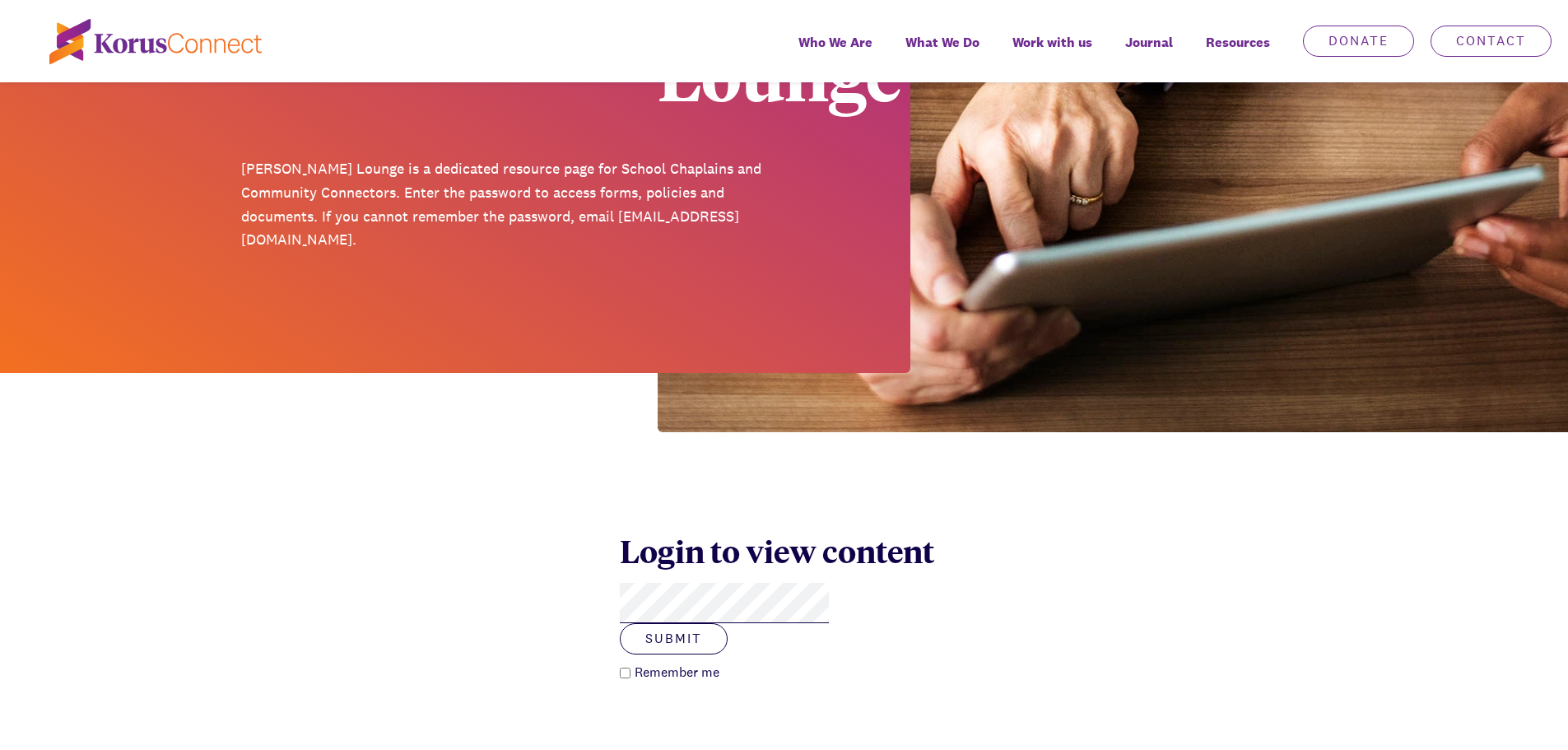
scroll to position [329, 0]
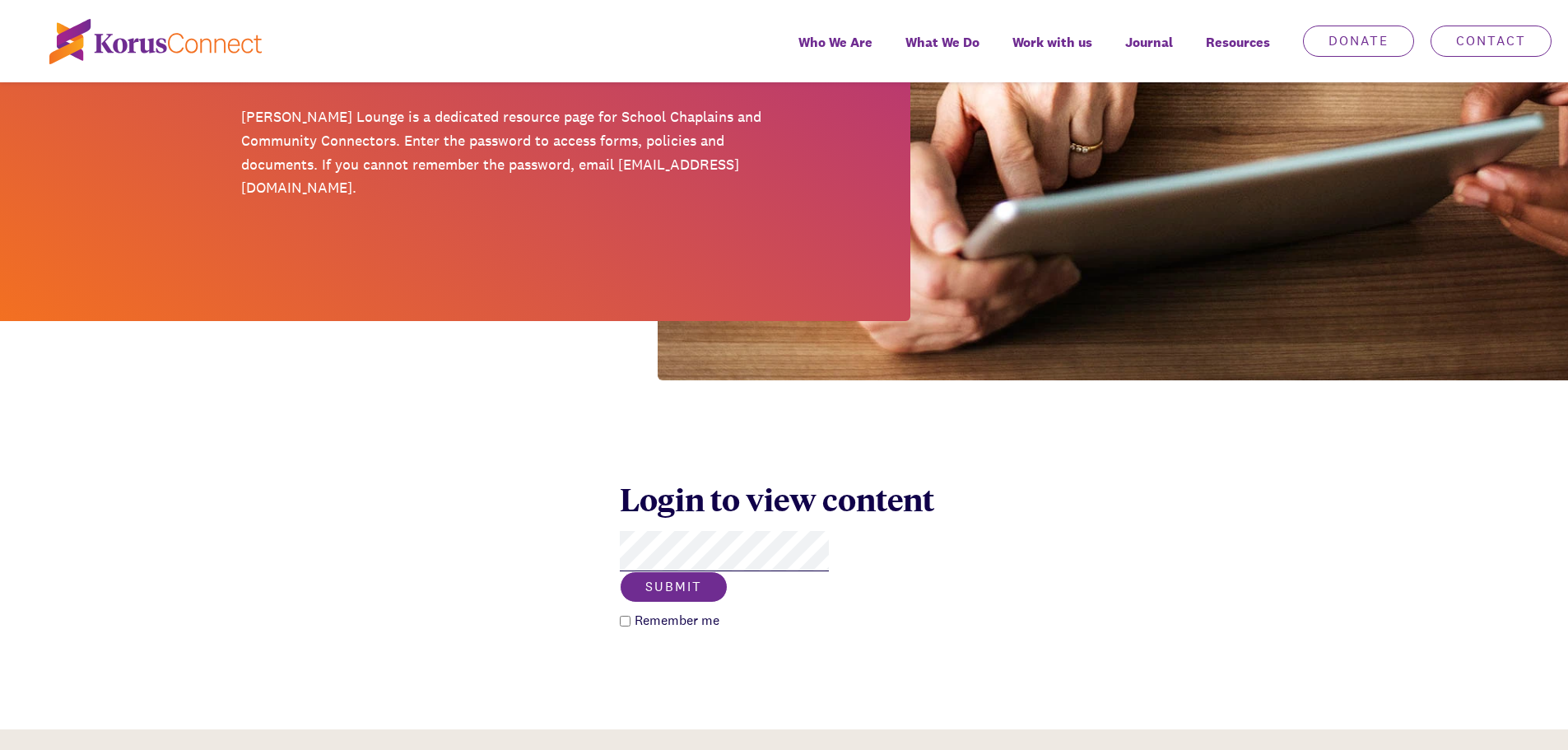
click at [728, 571] on button "Submit" at bounding box center [674, 587] width 108 height 31
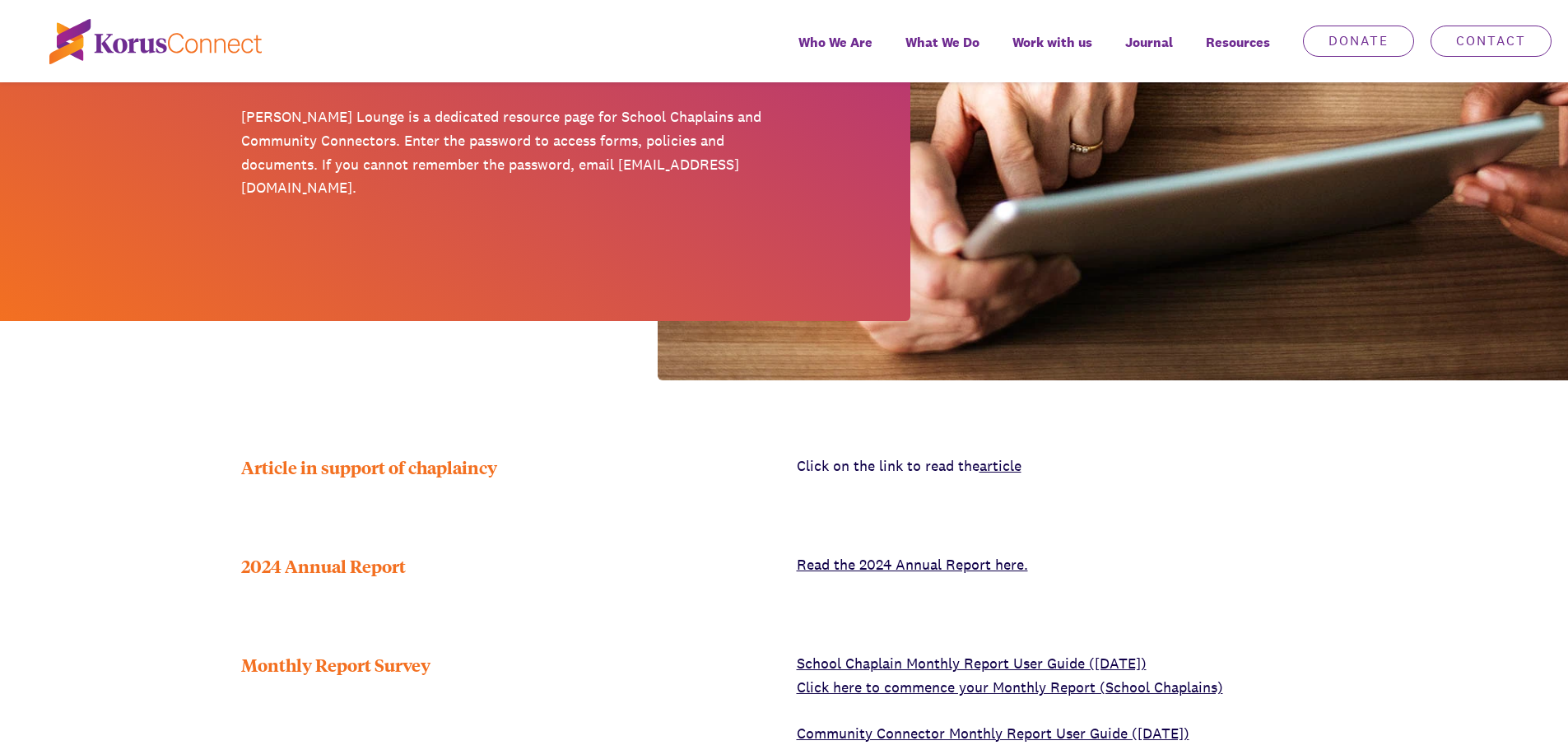
click at [1385, 455] on div "Article in support of chaplaincy Click on the link to read the article" at bounding box center [784, 467] width 1568 height 25
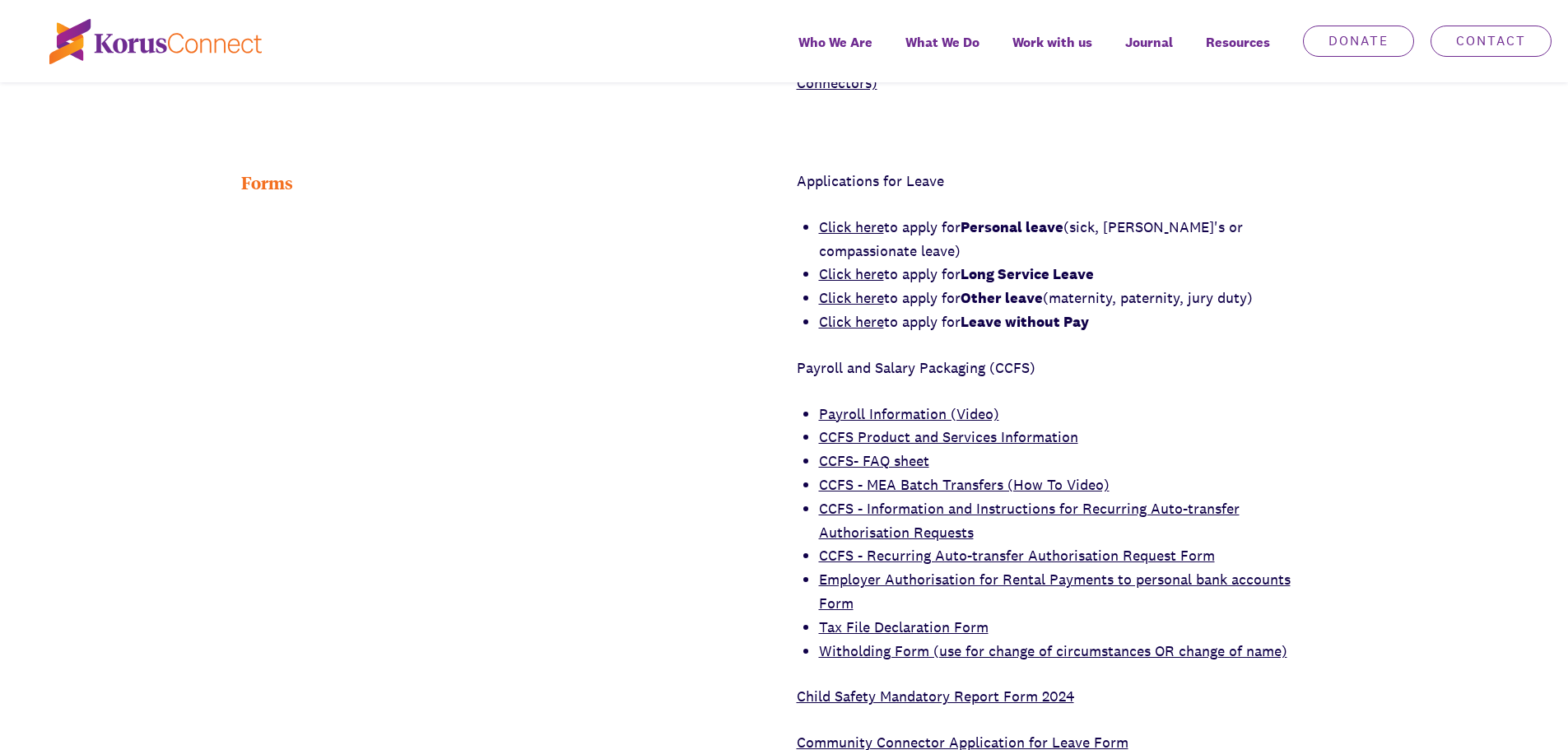
scroll to position [740, 0]
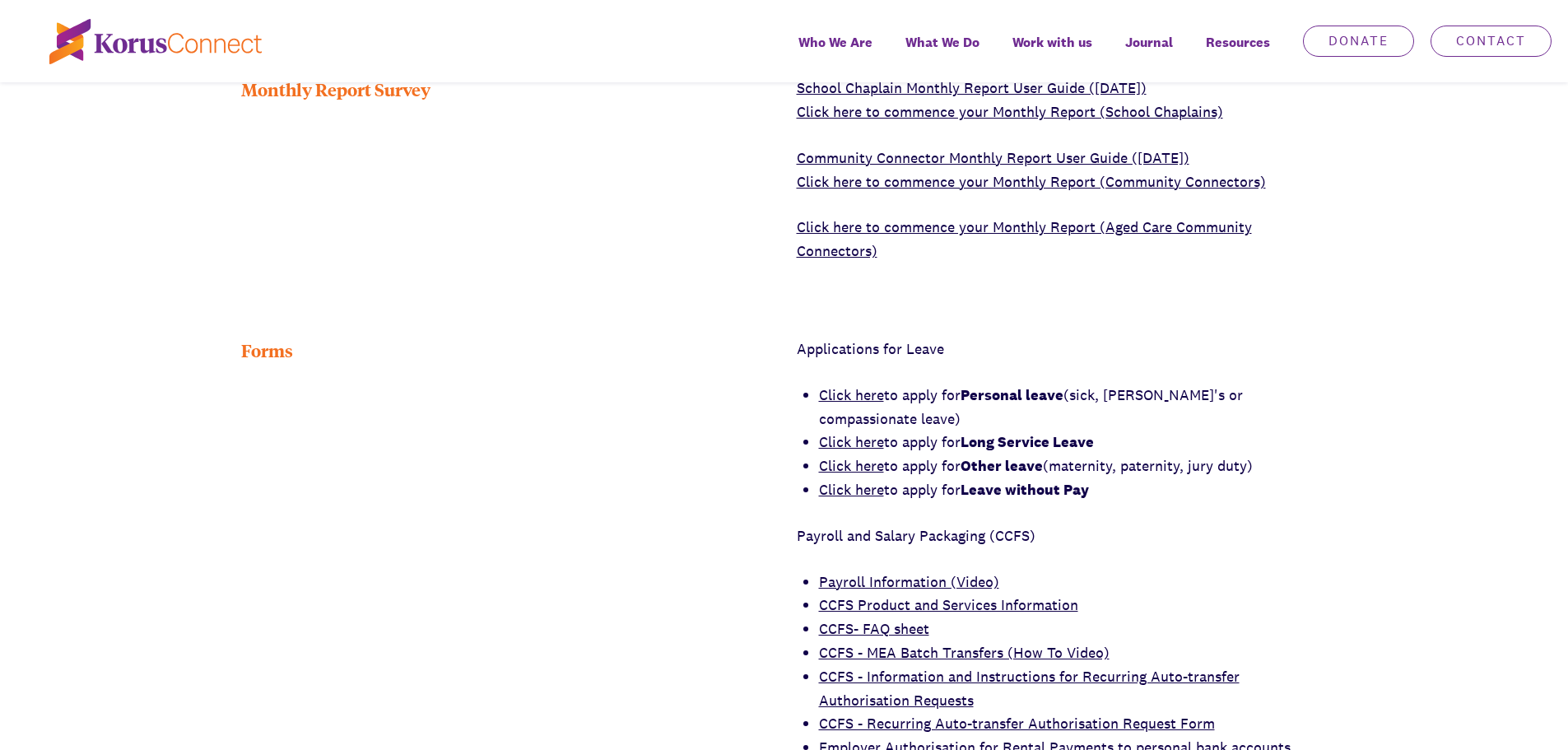
scroll to position [987, 0]
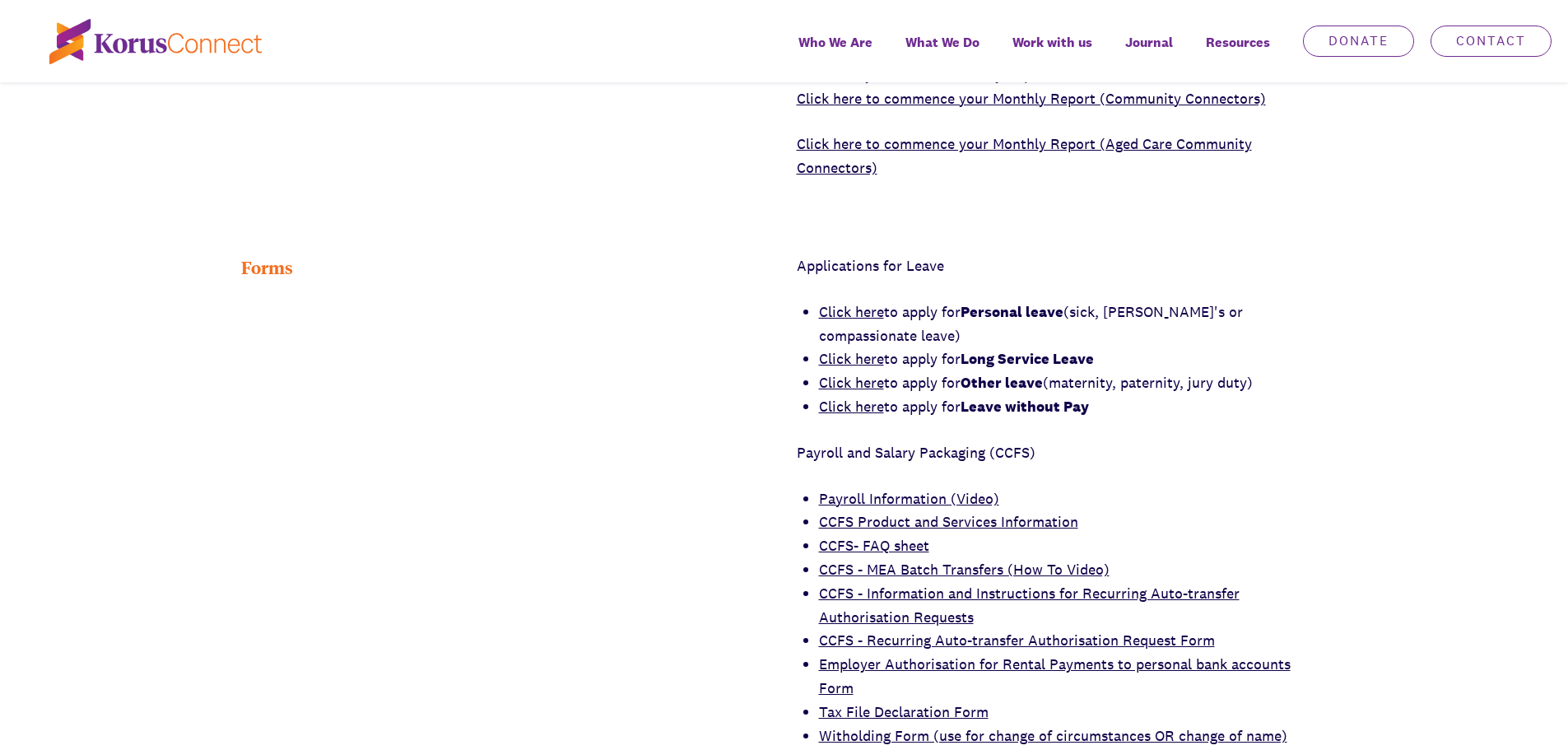
click at [850, 373] on link "Click here" at bounding box center [851, 382] width 65 height 19
click at [845, 373] on link "Click here" at bounding box center [851, 382] width 65 height 19
click at [847, 397] on link "Click here" at bounding box center [851, 406] width 65 height 19
click at [843, 348] on link "Click here" at bounding box center [851, 358] width 65 height 19
click at [845, 302] on link "Click here" at bounding box center [851, 312] width 65 height 19
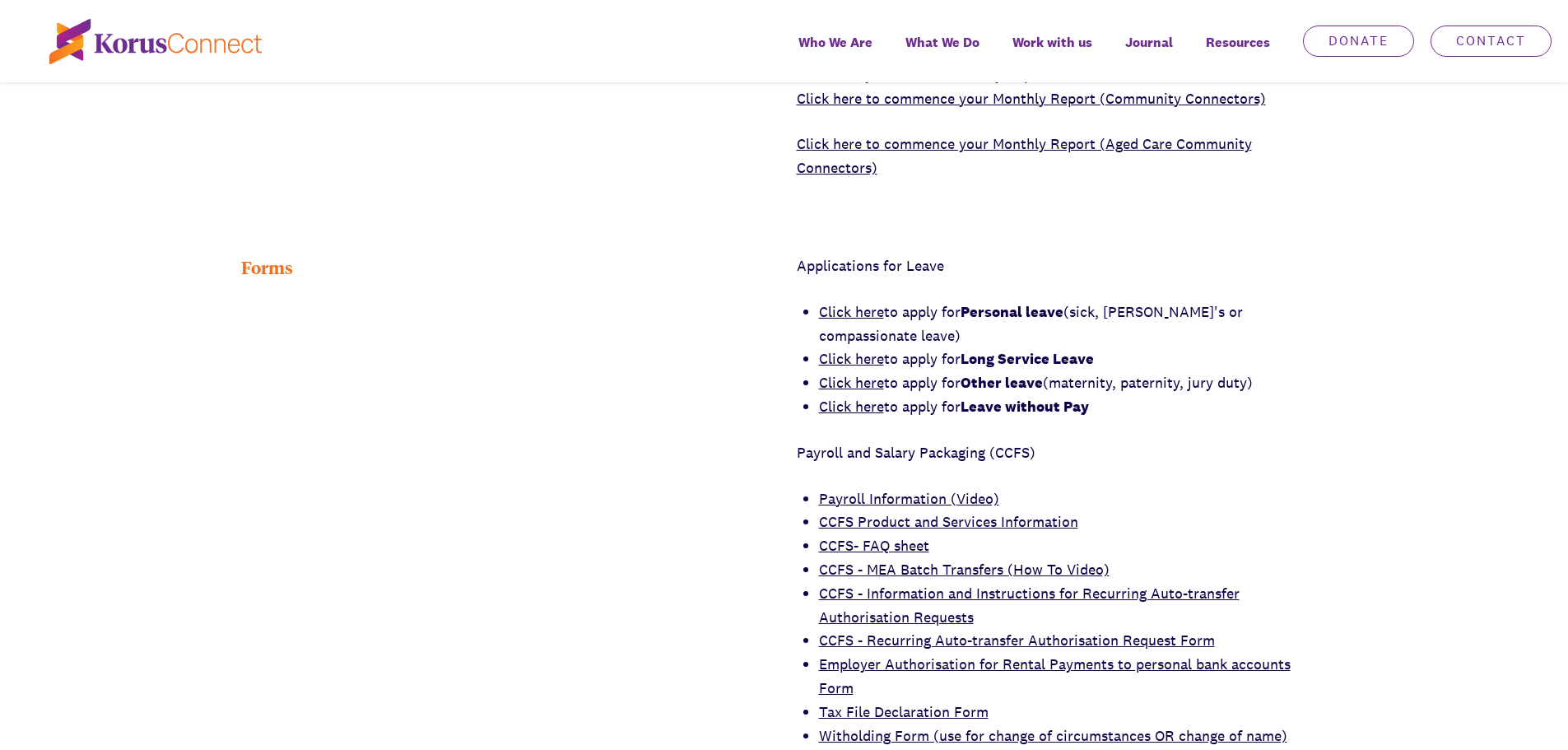
click at [836, 373] on link "Click here" at bounding box center [851, 382] width 65 height 19
